Goal: Navigation & Orientation: Find specific page/section

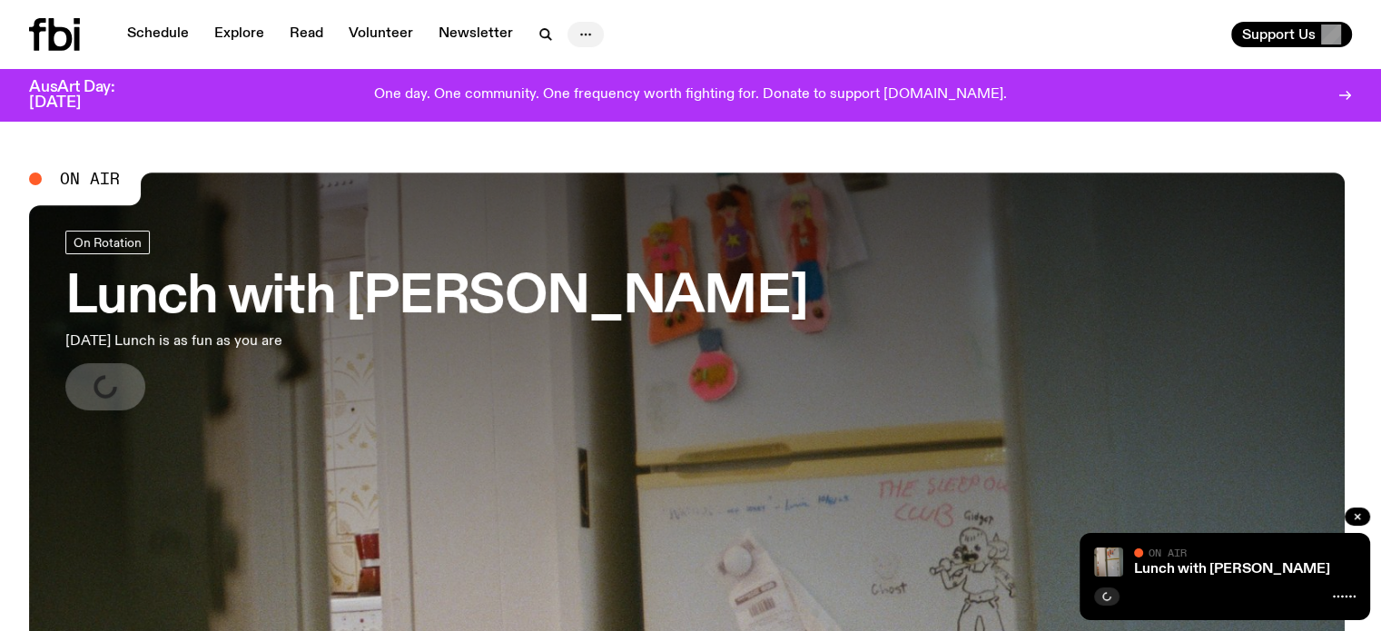
click at [578, 35] on icon "button" at bounding box center [586, 35] width 22 height 22
click at [241, 31] on link "Explore" at bounding box center [239, 34] width 72 height 25
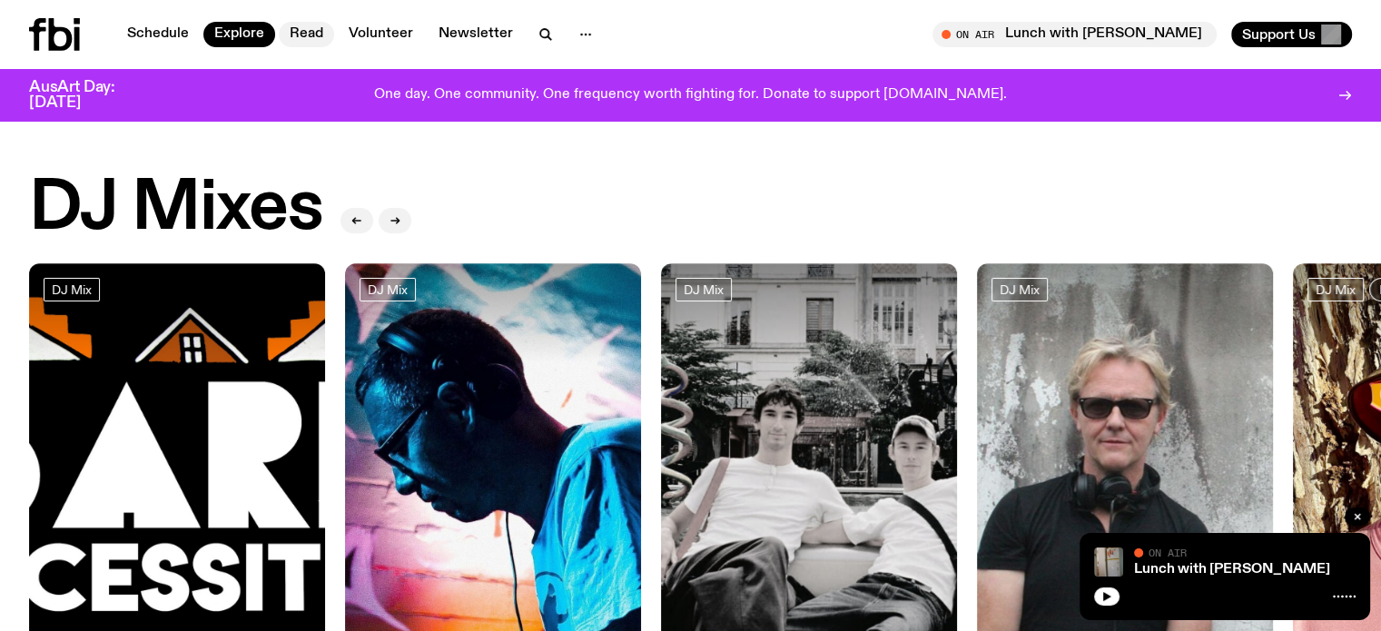
click at [298, 29] on link "Read" at bounding box center [306, 34] width 55 height 25
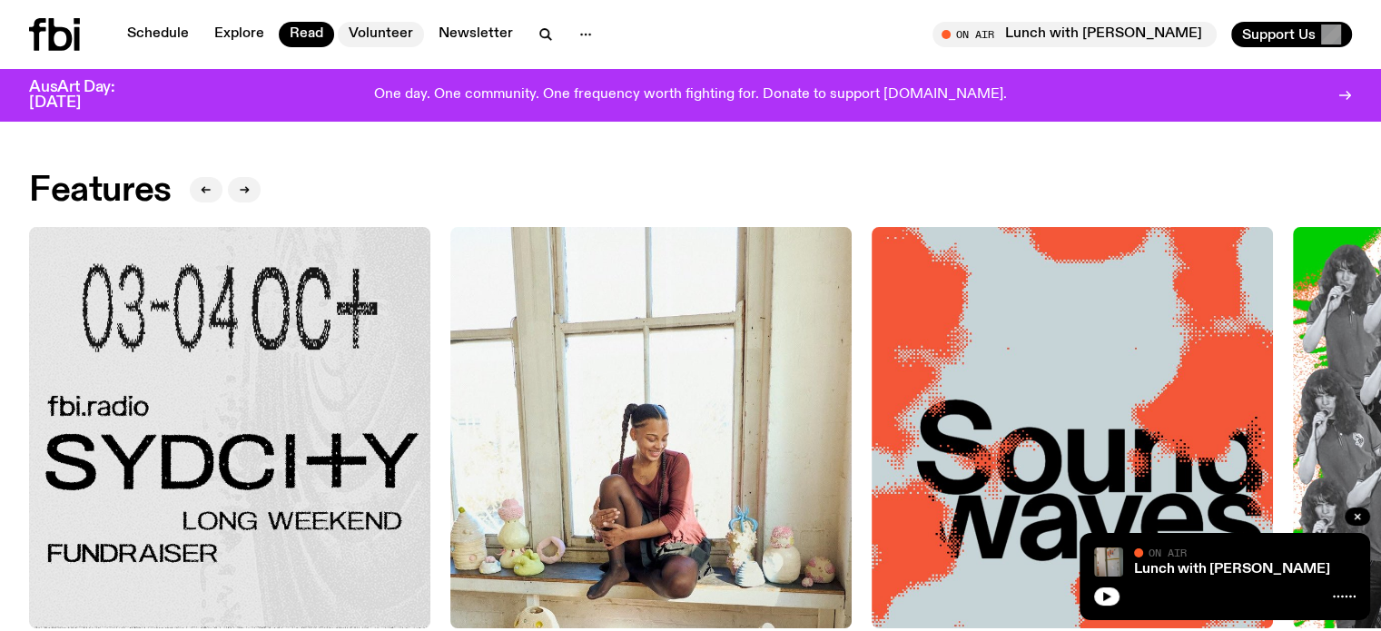
click at [390, 32] on link "Volunteer" at bounding box center [381, 34] width 86 height 25
